Goal: Book appointment/travel/reservation

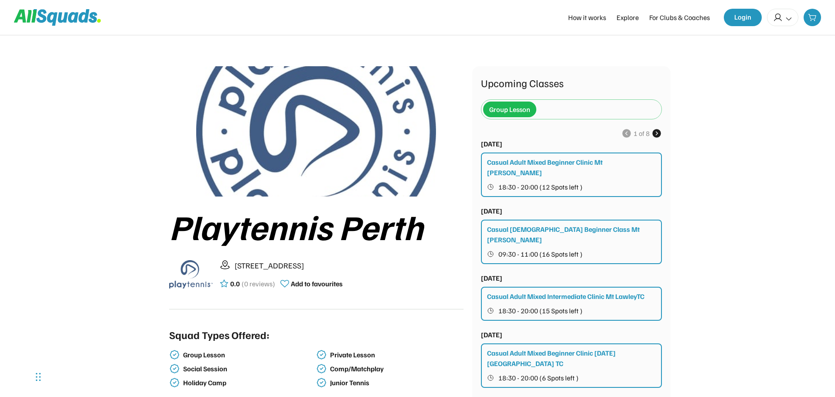
click at [636, 167] on div "Casual Adult Mixed Beginner Clinic Mt [PERSON_NAME]" at bounding box center [572, 167] width 170 height 21
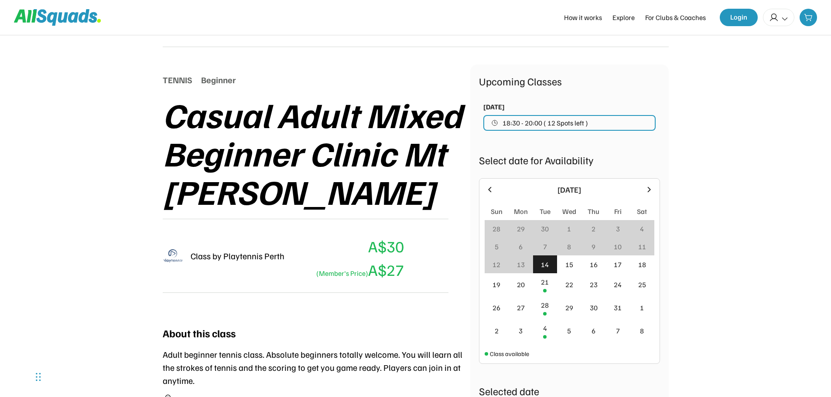
scroll to position [72, 0]
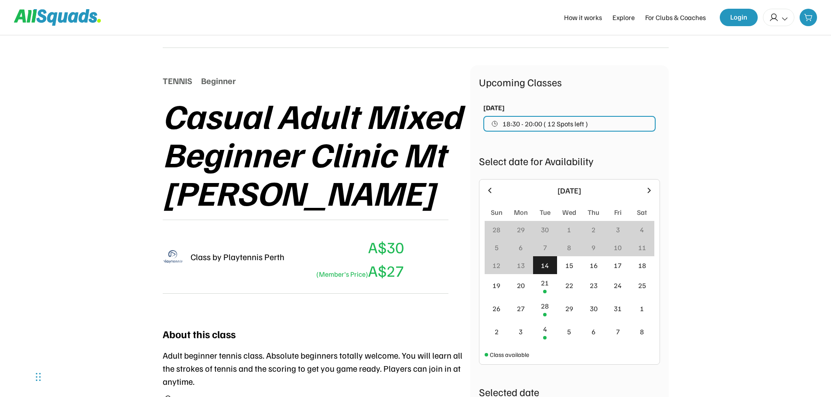
click at [572, 127] on span "18:30 - 20:00 ( 12 Spots left )" at bounding box center [544, 123] width 85 height 7
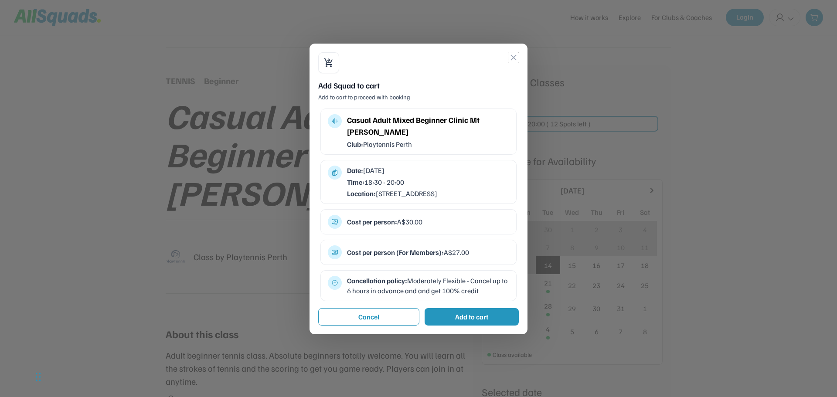
click at [517, 56] on button "close" at bounding box center [513, 57] width 10 height 10
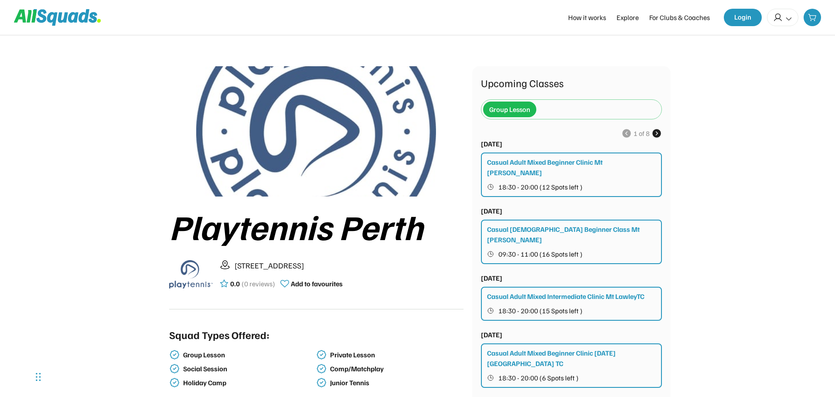
click at [657, 130] on use at bounding box center [656, 133] width 10 height 10
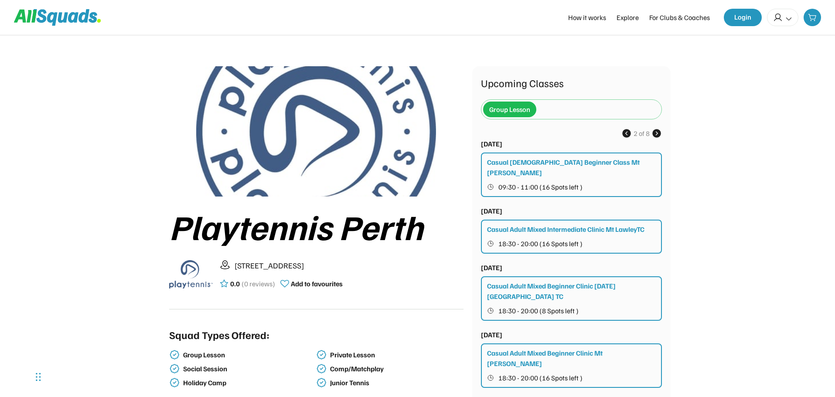
click at [657, 130] on use at bounding box center [656, 133] width 10 height 10
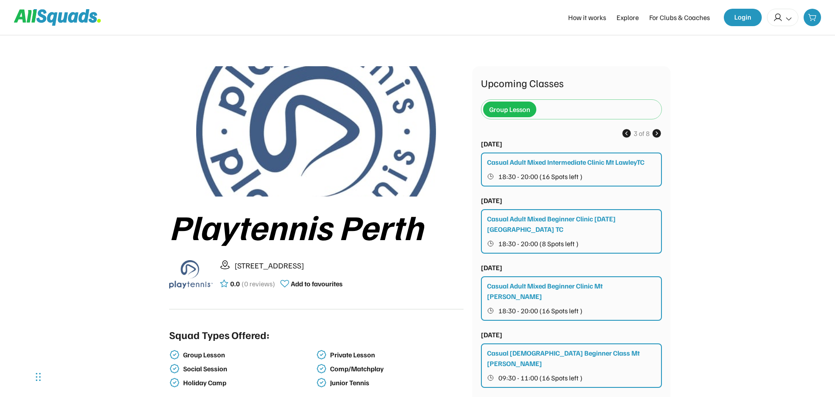
click at [628, 133] on use at bounding box center [626, 133] width 10 height 10
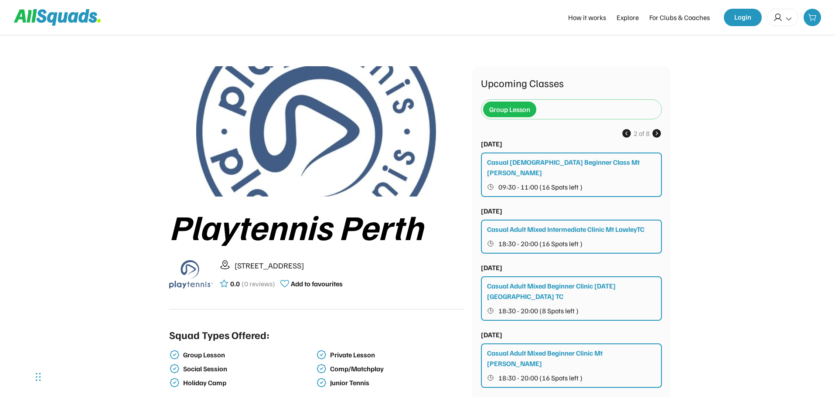
click at [628, 133] on use at bounding box center [626, 133] width 10 height 10
